Goal: Task Accomplishment & Management: Manage account settings

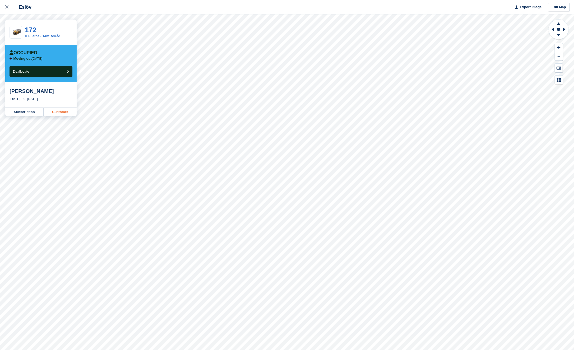
click at [66, 109] on link "Customer" at bounding box center [60, 112] width 33 height 8
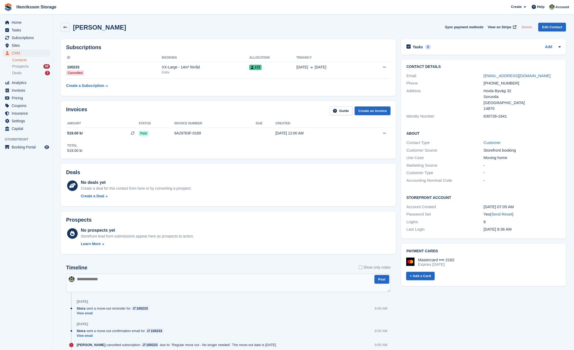
click at [500, 83] on div "[PHONE_NUMBER]" at bounding box center [522, 83] width 77 height 6
copy div "[PHONE_NUMBER]"
drag, startPoint x: 540, startPoint y: 81, endPoint x: 492, endPoint y: 74, distance: 48.4
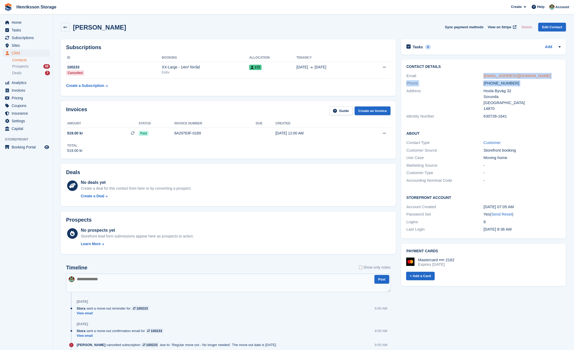
click at [492, 74] on div "Contact Details Email [EMAIL_ADDRESS][DOMAIN_NAME] Phone [PHONE_NUMBER] Address…" at bounding box center [483, 93] width 165 height 66
click at [552, 79] on div "[EMAIL_ADDRESS][DOMAIN_NAME]" at bounding box center [522, 76] width 77 height 6
drag, startPoint x: 528, startPoint y: 72, endPoint x: 489, endPoint y: 75, distance: 40.0
click at [489, 75] on div "Email [EMAIL_ADDRESS][DOMAIN_NAME]" at bounding box center [484, 76] width 154 height 8
click at [534, 76] on div "[EMAIL_ADDRESS][DOMAIN_NAME]" at bounding box center [522, 76] width 77 height 6
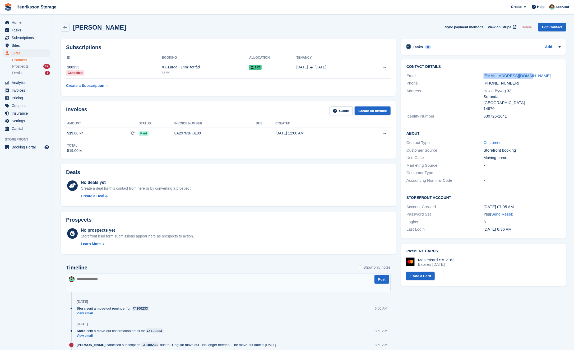
drag, startPoint x: 528, startPoint y: 76, endPoint x: 483, endPoint y: 75, distance: 44.7
click at [483, 75] on div "Email [EMAIL_ADDRESS][DOMAIN_NAME]" at bounding box center [484, 76] width 154 height 8
copy div "[EMAIL_ADDRESS][DOMAIN_NAME]"
drag, startPoint x: 25, startPoint y: 155, endPoint x: 25, endPoint y: 150, distance: 5.6
click at [25, 155] on aside "Home Tasks Subscriptions Subscriptions Subscriptions Price increases NEW Price …" at bounding box center [26, 177] width 53 height 324
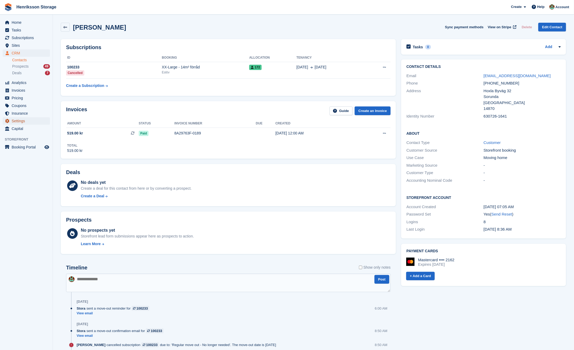
click at [21, 121] on span "Settings" at bounding box center [28, 120] width 32 height 7
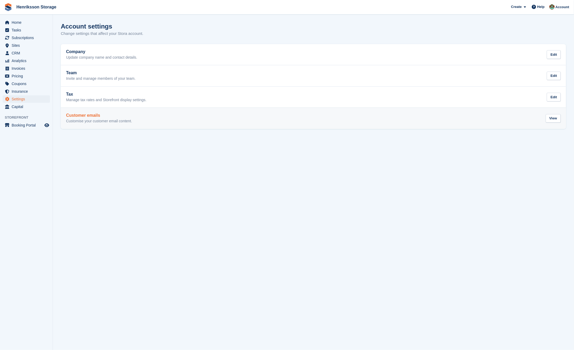
click at [124, 119] on p "Customise your customer email content." at bounding box center [99, 121] width 66 height 5
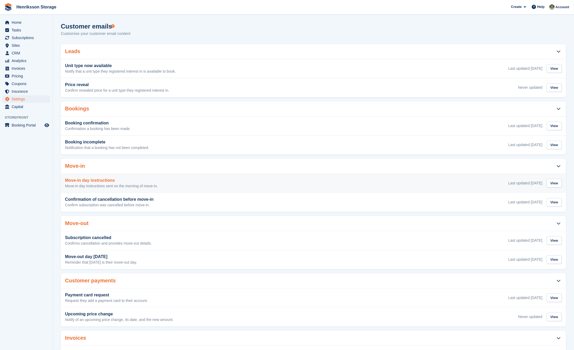
click at [164, 182] on div "Move-in day instructions Move-in day instructions sent on the morning of move-i…" at bounding box center [313, 183] width 497 height 11
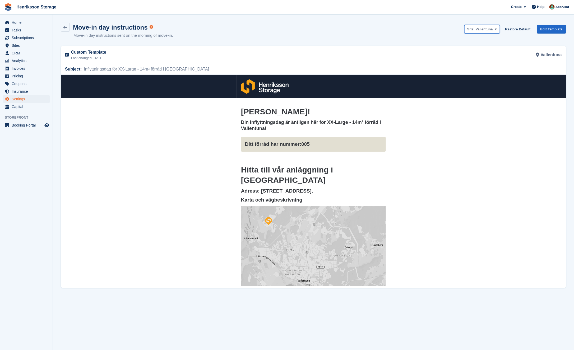
click at [481, 29] on span "Vallentuna" at bounding box center [484, 29] width 17 height 4
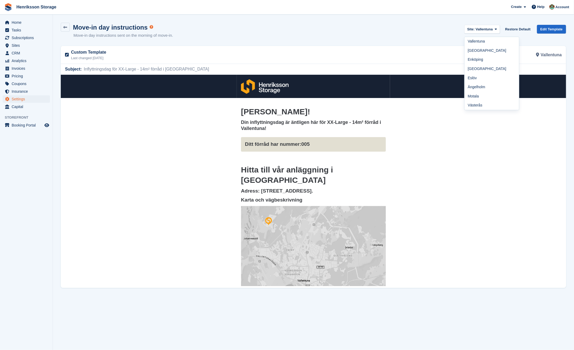
click at [481, 48] on link "[GEOGRAPHIC_DATA]" at bounding box center [492, 50] width 54 height 9
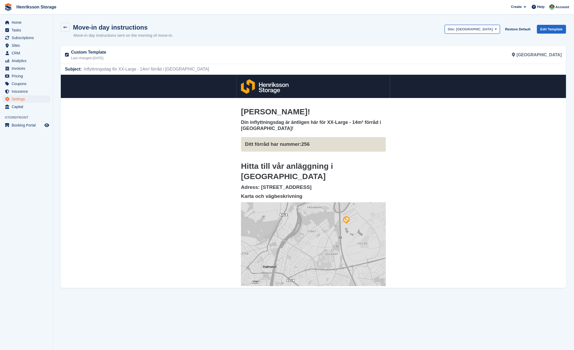
click at [481, 28] on span "[GEOGRAPHIC_DATA]" at bounding box center [474, 29] width 37 height 4
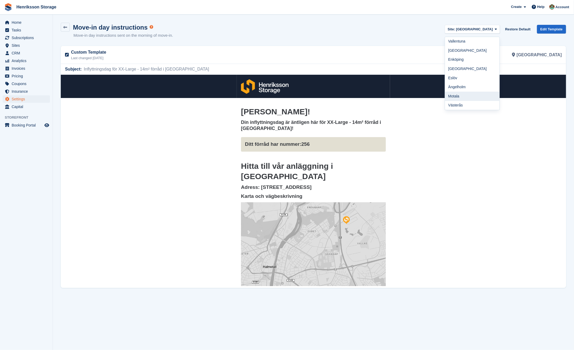
click at [476, 99] on link "Motala" at bounding box center [472, 96] width 54 height 9
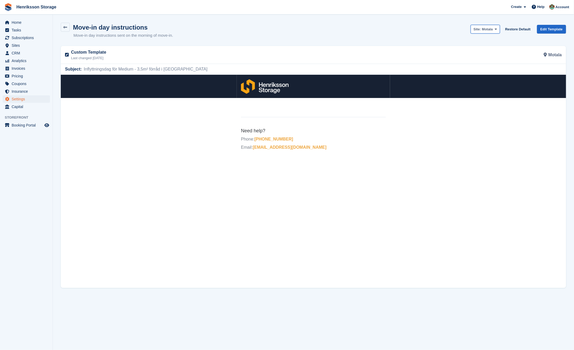
click at [483, 29] on span "Motala" at bounding box center [487, 29] width 11 height 4
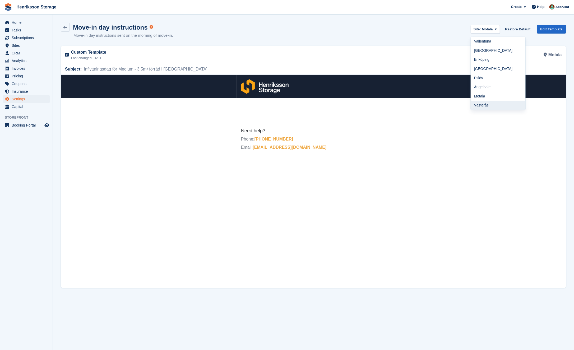
click at [487, 106] on link "Västerås" at bounding box center [498, 105] width 54 height 9
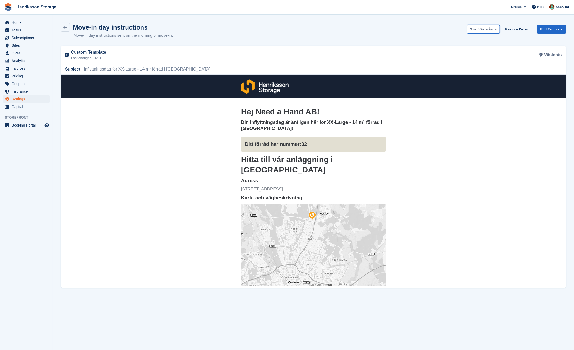
click at [485, 30] on span "Västerås" at bounding box center [486, 29] width 14 height 4
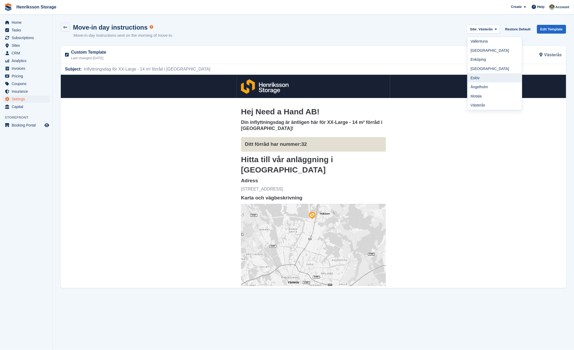
click at [488, 77] on link "Eslöv" at bounding box center [495, 78] width 54 height 9
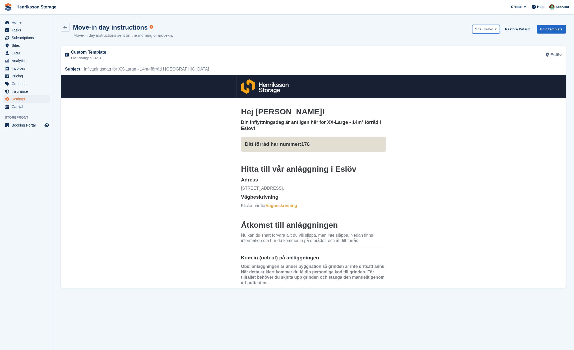
click at [484, 30] on span "Eslöv" at bounding box center [488, 29] width 9 height 4
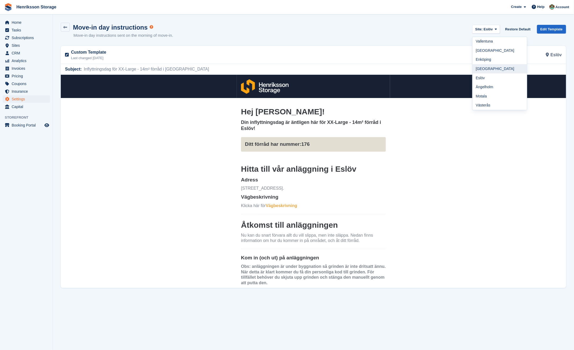
click at [491, 65] on link "[GEOGRAPHIC_DATA]" at bounding box center [500, 68] width 54 height 9
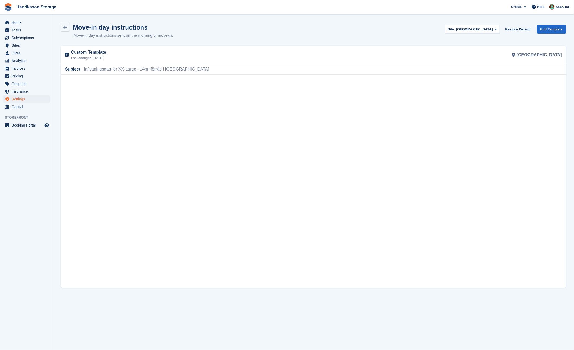
click at [491, 33] on div "Site: [GEOGRAPHIC_DATA]" at bounding box center [472, 30] width 55 height 11
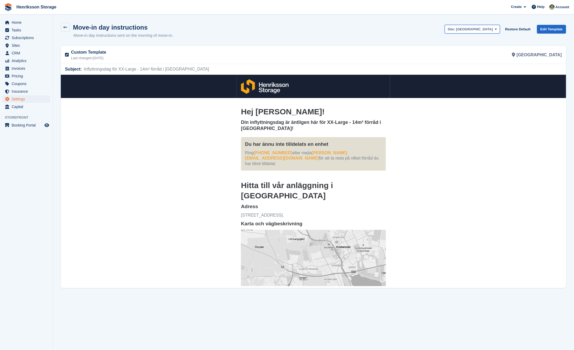
click at [491, 30] on span "[GEOGRAPHIC_DATA]" at bounding box center [474, 29] width 37 height 4
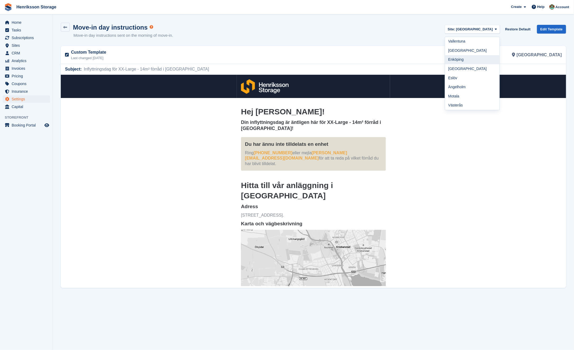
click at [490, 62] on link "Enköping" at bounding box center [472, 59] width 54 height 9
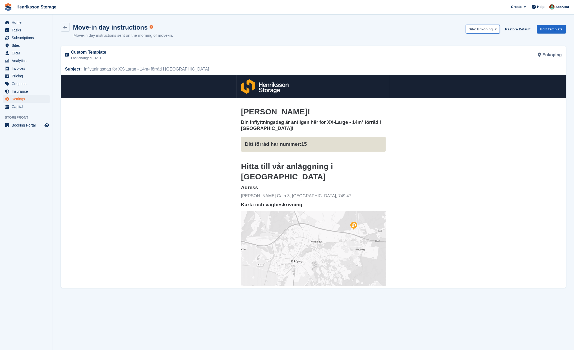
click at [479, 31] on span "Site: [GEOGRAPHIC_DATA]" at bounding box center [481, 29] width 24 height 5
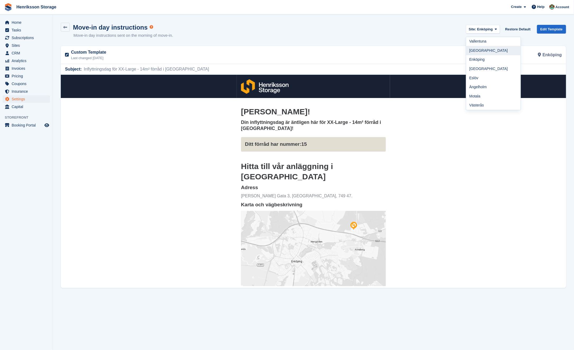
click at [485, 47] on link "[GEOGRAPHIC_DATA]" at bounding box center [494, 50] width 54 height 9
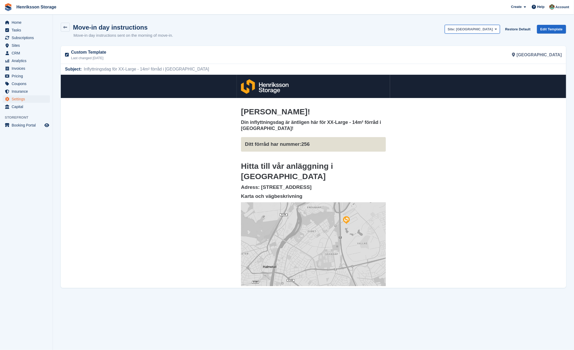
click at [483, 30] on span "[GEOGRAPHIC_DATA]" at bounding box center [474, 29] width 37 height 4
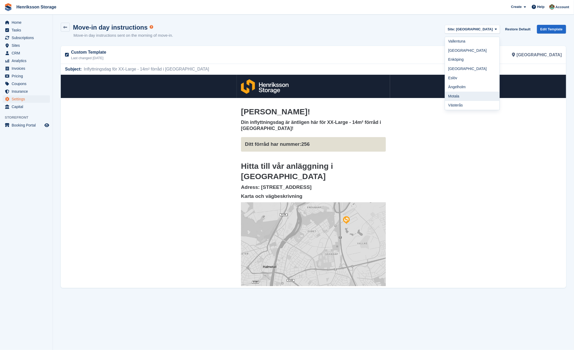
drag, startPoint x: 470, startPoint y: 94, endPoint x: 409, endPoint y: 24, distance: 93.0
click at [470, 94] on link "Motala" at bounding box center [472, 96] width 54 height 9
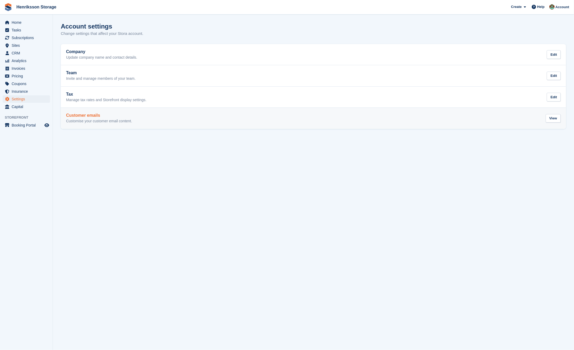
click at [102, 121] on p "Customise your customer email content." at bounding box center [99, 121] width 66 height 5
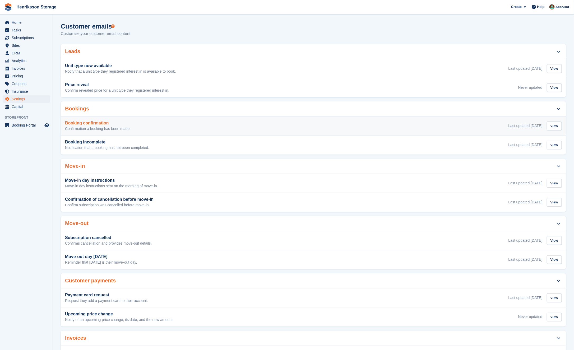
click at [129, 125] on h3 "Booking confirmation" at bounding box center [98, 123] width 66 height 5
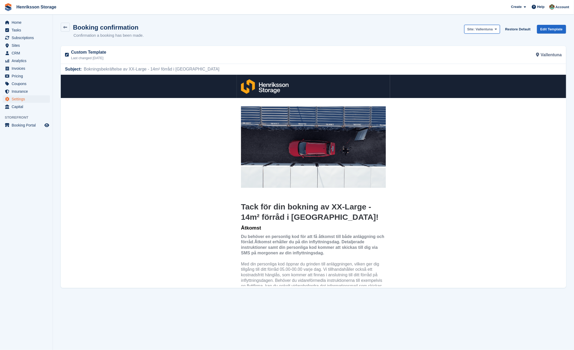
click at [491, 29] on span "Vallentuna" at bounding box center [484, 29] width 17 height 4
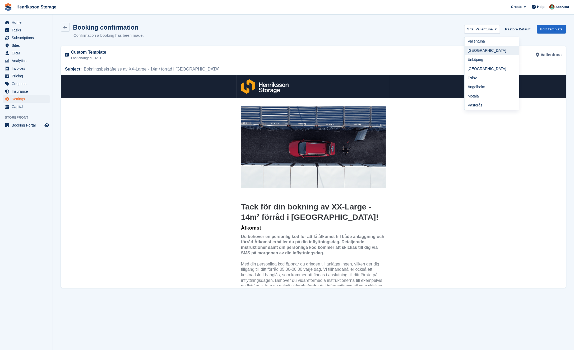
click at [477, 53] on link "[GEOGRAPHIC_DATA]" at bounding box center [492, 50] width 54 height 9
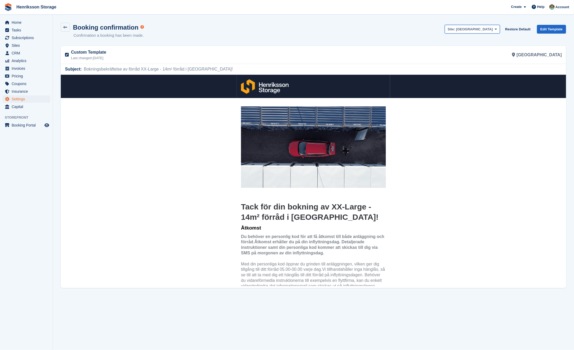
click at [483, 28] on span "[GEOGRAPHIC_DATA]" at bounding box center [474, 29] width 37 height 4
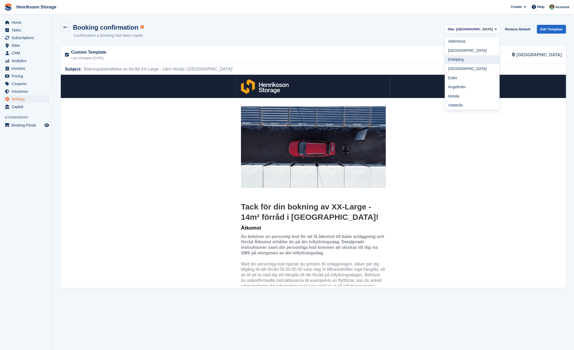
click at [478, 63] on link "Enköping" at bounding box center [472, 59] width 54 height 9
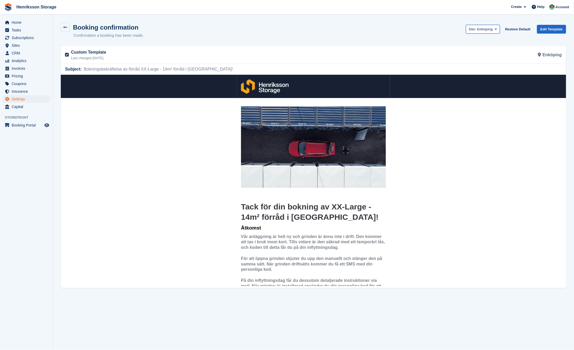
click at [480, 31] on span "Enköping" at bounding box center [486, 29] width 16 height 4
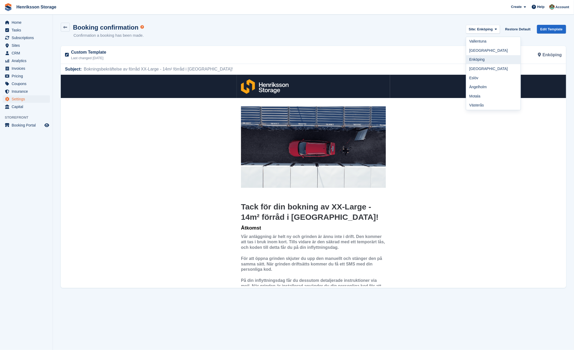
click at [480, 62] on link "Enköping" at bounding box center [494, 59] width 54 height 9
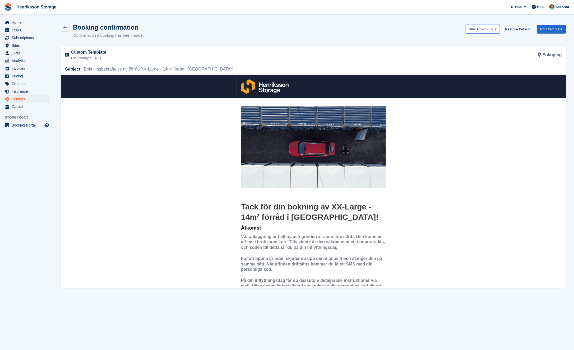
click at [480, 32] on button "Site: [GEOGRAPHIC_DATA]" at bounding box center [483, 29] width 34 height 9
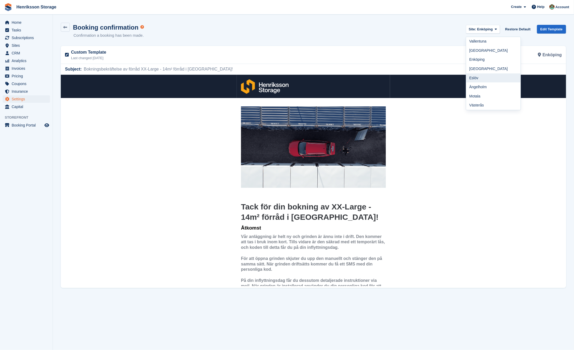
click at [480, 81] on link "Eslöv" at bounding box center [494, 78] width 54 height 9
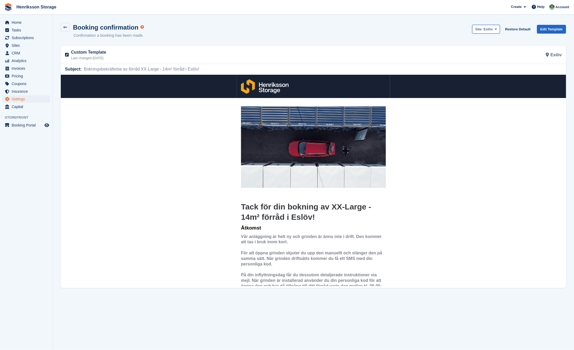
click at [480, 28] on strong "Site:" at bounding box center [479, 29] width 7 height 4
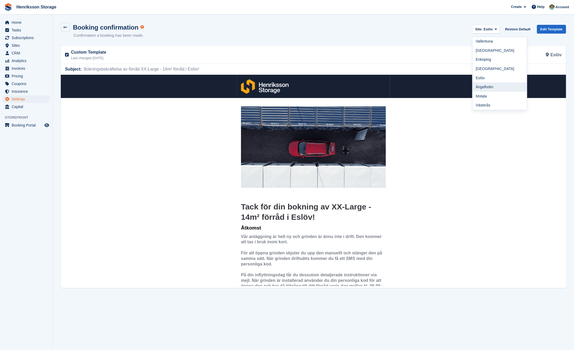
click at [490, 88] on link "Ängelholm" at bounding box center [500, 87] width 54 height 9
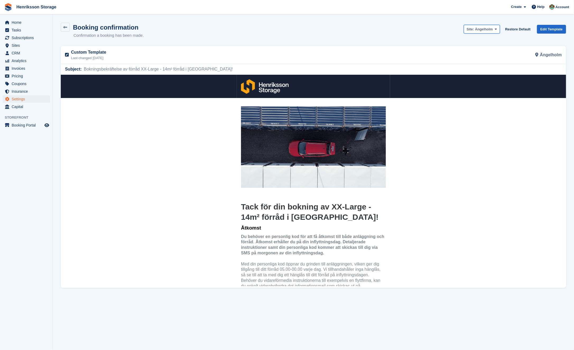
click at [489, 27] on span "Ängelholm" at bounding box center [485, 29] width 18 height 4
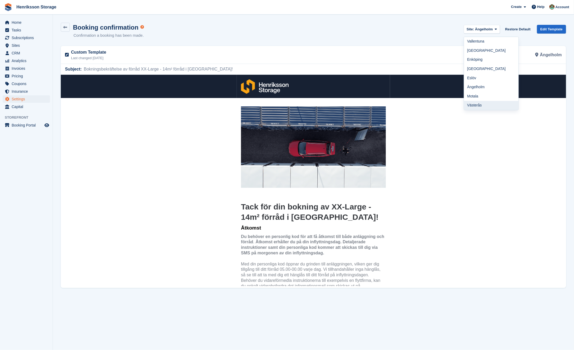
click at [487, 101] on link "Västerås" at bounding box center [491, 105] width 54 height 9
